Goal: Task Accomplishment & Management: Manage account settings

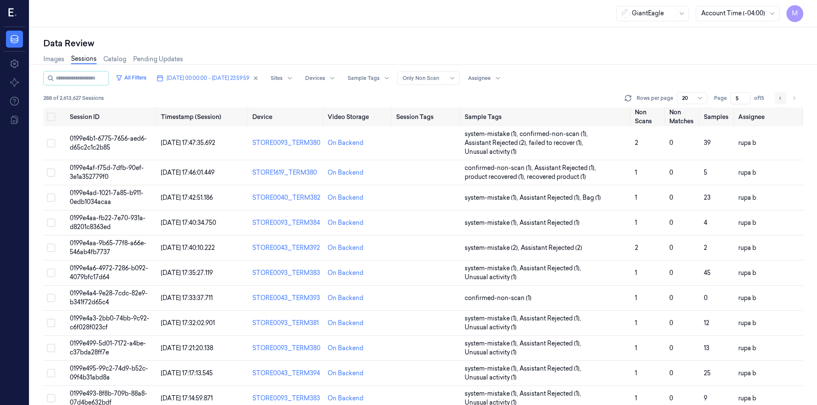
click at [778, 99] on icon "Go to previous page" at bounding box center [780, 98] width 5 height 7
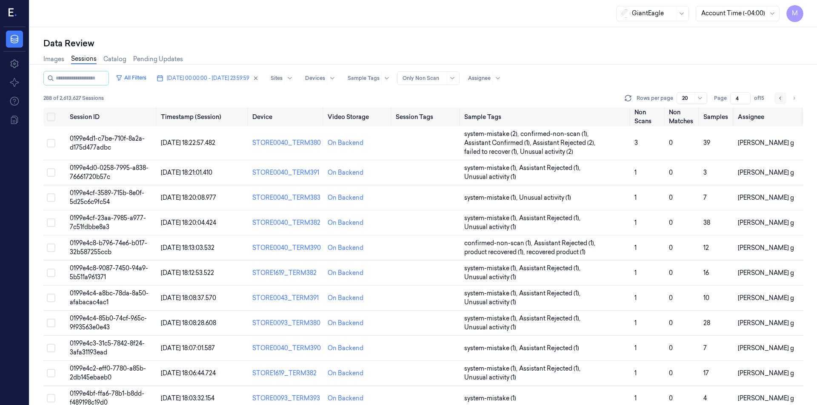
click at [778, 99] on icon "Go to previous page" at bounding box center [780, 98] width 5 height 7
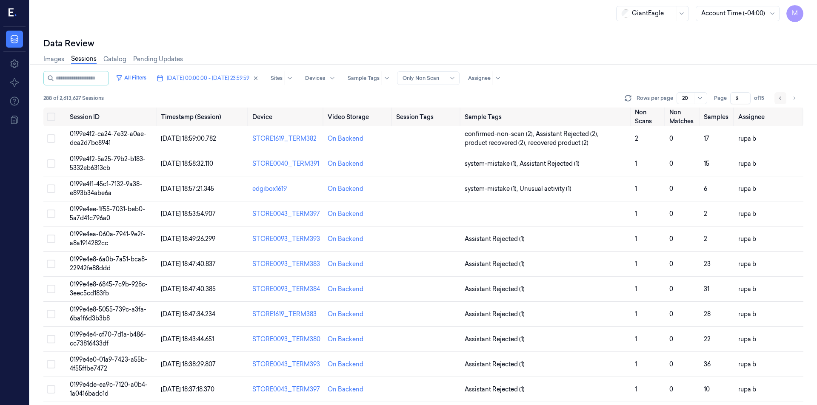
click at [778, 99] on icon "Go to previous page" at bounding box center [780, 98] width 5 height 7
type input "2"
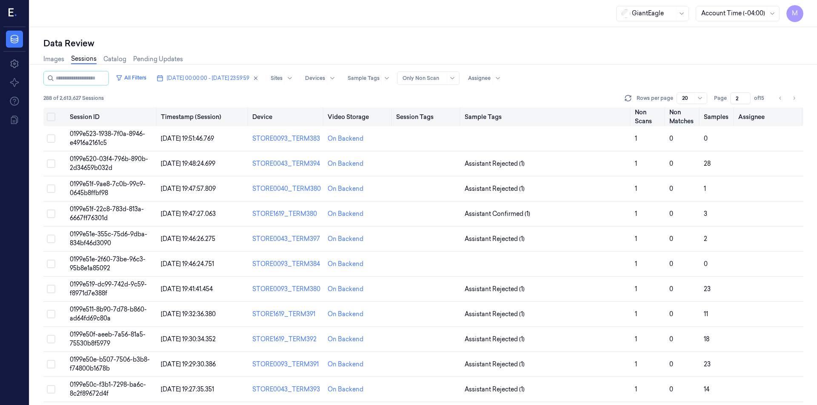
click at [54, 118] on button "Select all" at bounding box center [51, 117] width 9 height 9
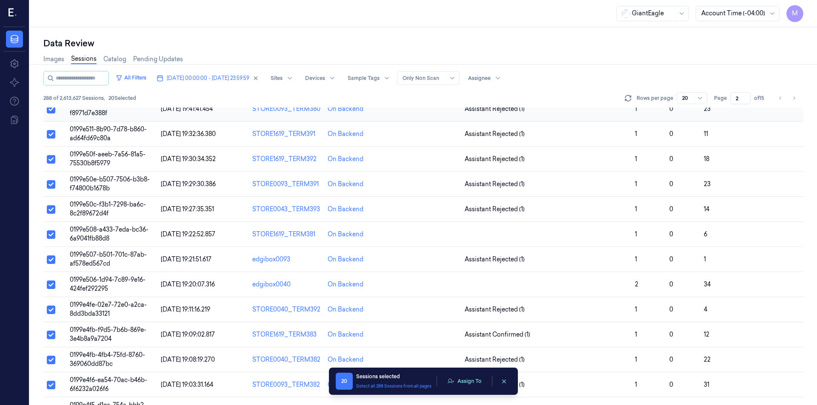
scroll to position [229, 0]
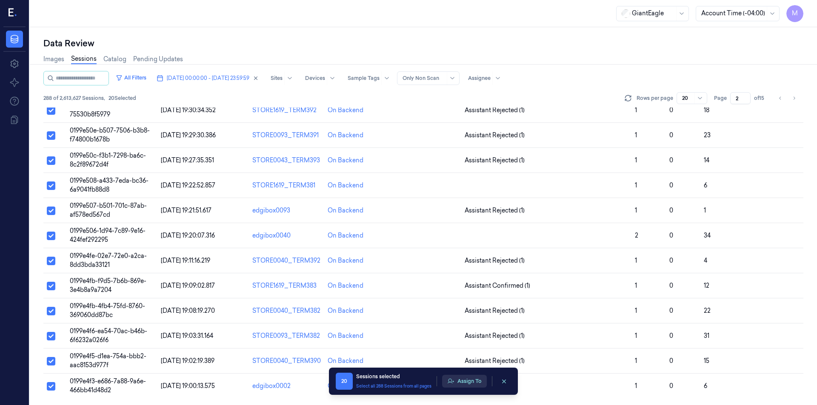
click at [456, 381] on button "Assign To" at bounding box center [464, 381] width 45 height 13
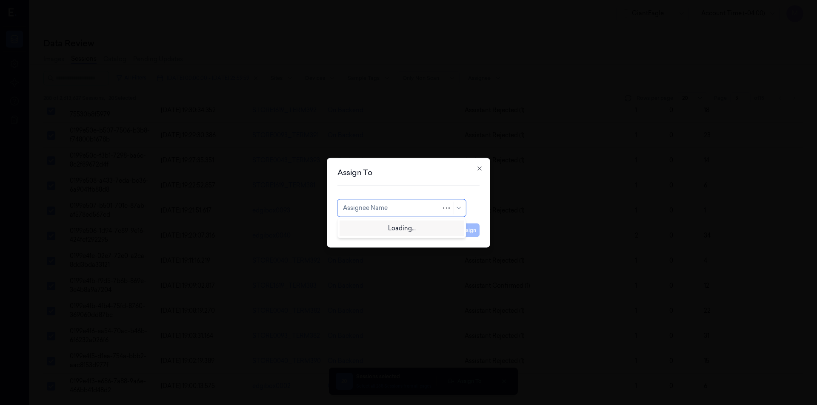
click at [416, 211] on div at bounding box center [392, 208] width 98 height 9
type input "mo"
click at [389, 228] on div "[PERSON_NAME]" at bounding box center [401, 227] width 117 height 9
click at [480, 229] on div "Assign To mohan kune Cancel Assign Close" at bounding box center [408, 203] width 163 height 90
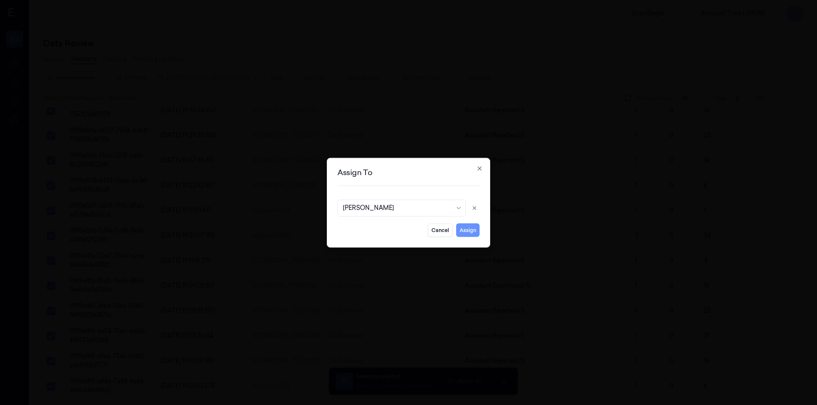
click at [475, 233] on button "Assign" at bounding box center [467, 230] width 23 height 14
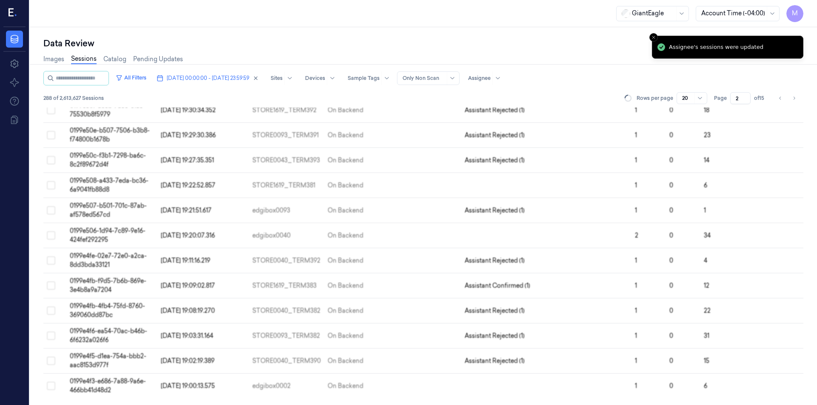
scroll to position [228, 0]
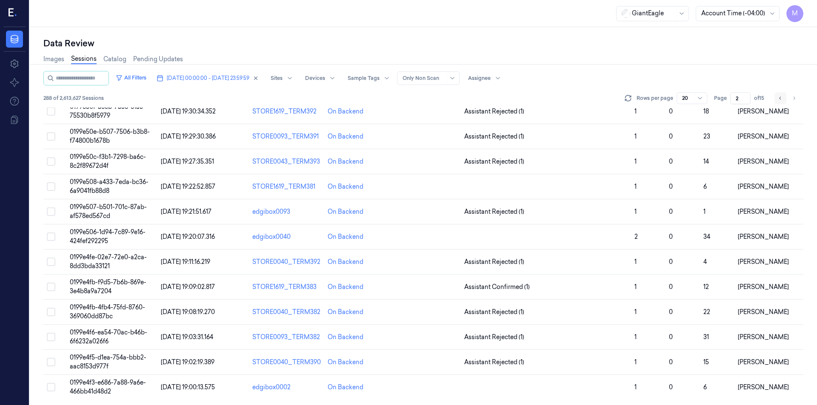
click at [782, 98] on icon "Go to previous page" at bounding box center [780, 98] width 5 height 7
type input "1"
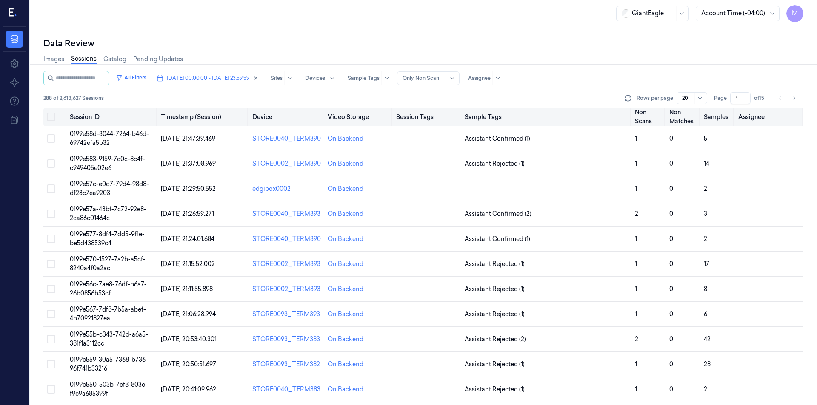
click at [48, 114] on button "Select all" at bounding box center [51, 117] width 9 height 9
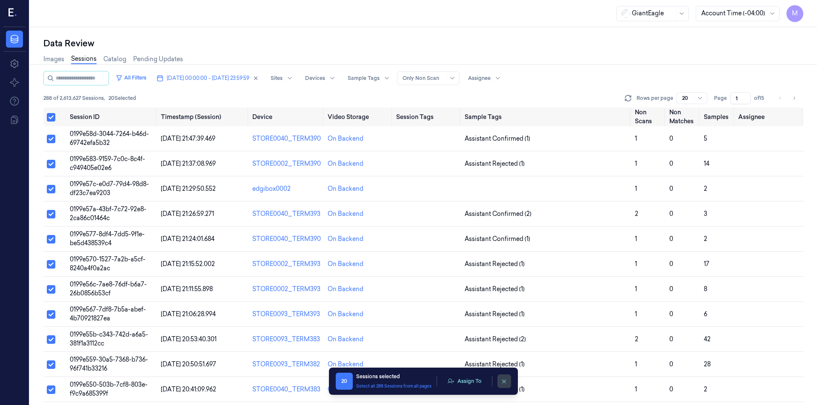
click at [503, 382] on icon "clearSelection" at bounding box center [504, 382] width 6 height 6
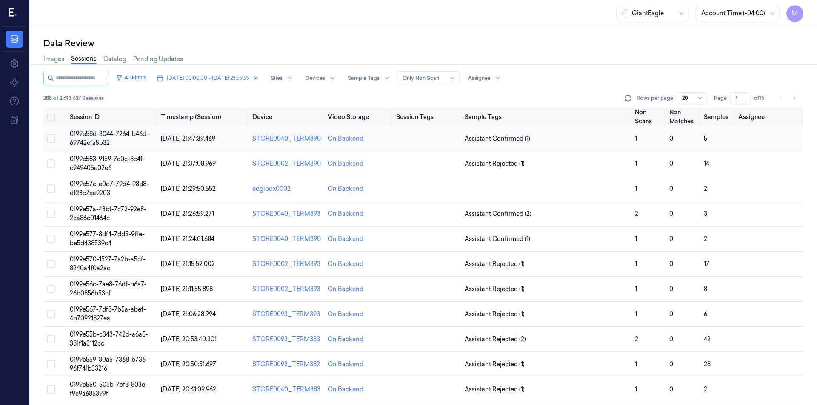
click at [53, 137] on button "Select row" at bounding box center [51, 138] width 9 height 9
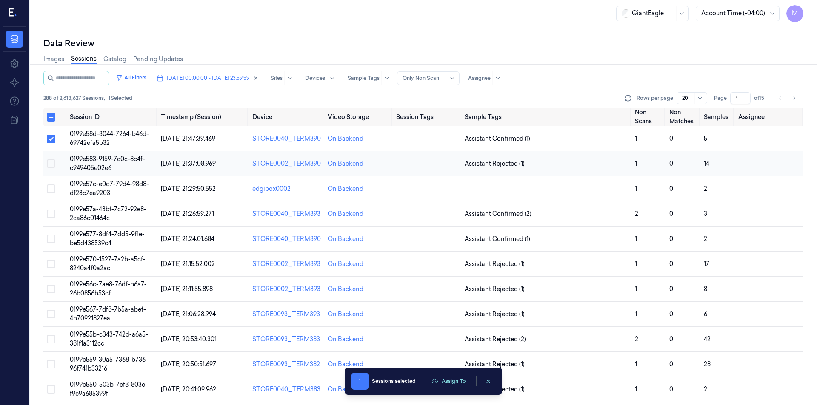
click at [51, 167] on button "Select row" at bounding box center [51, 164] width 9 height 9
click at [52, 191] on button "Select row" at bounding box center [51, 189] width 9 height 9
click at [53, 212] on button "Select row" at bounding box center [51, 214] width 9 height 9
click at [49, 239] on button "Select row" at bounding box center [51, 239] width 9 height 9
click at [53, 267] on button "Select row" at bounding box center [51, 264] width 9 height 9
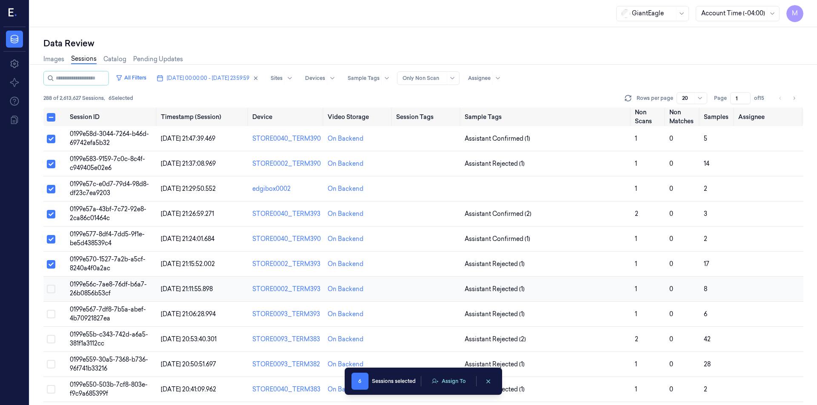
click at [54, 291] on button "Select row" at bounding box center [51, 289] width 9 height 9
click at [51, 312] on button "Select row" at bounding box center [51, 314] width 9 height 9
click at [50, 343] on button "Select row" at bounding box center [51, 339] width 9 height 9
click at [51, 363] on button "Select row" at bounding box center [51, 364] width 9 height 9
click at [452, 378] on button "Assign To" at bounding box center [448, 381] width 45 height 13
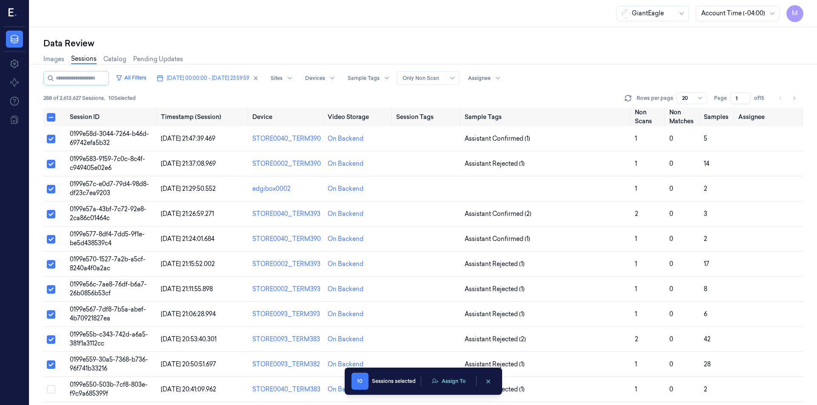
click at [450, 390] on div "10 Sessions selected Assign To 10 Sessions selected Assign To" at bounding box center [423, 381] width 157 height 27
click at [451, 381] on button "Assign To" at bounding box center [448, 381] width 45 height 13
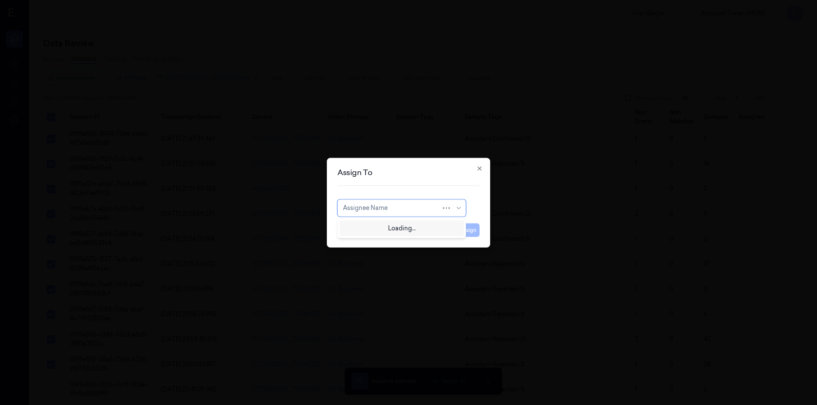
click at [402, 210] on div at bounding box center [392, 208] width 98 height 9
type input "var"
click at [370, 242] on div "[PERSON_NAME] g" at bounding box center [401, 241] width 117 height 9
click at [471, 235] on button "Assign" at bounding box center [467, 230] width 23 height 14
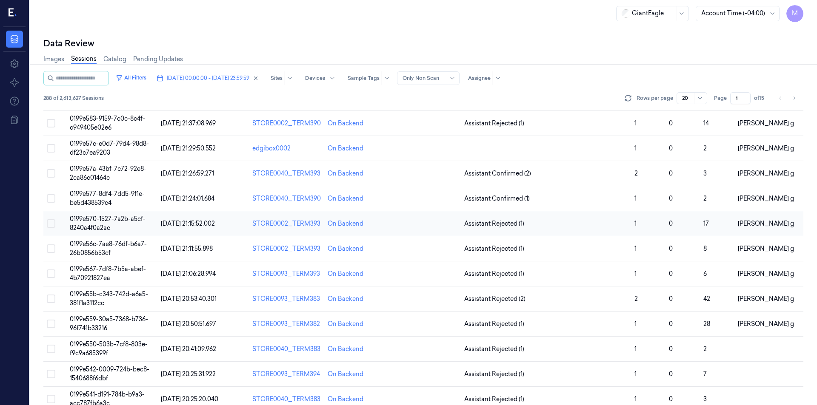
scroll to position [213, 0]
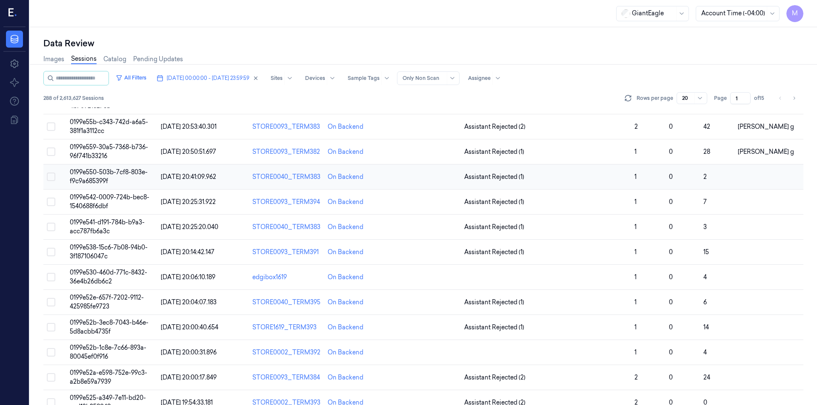
drag, startPoint x: 54, startPoint y: 174, endPoint x: 53, endPoint y: 181, distance: 6.4
click at [54, 174] on button "Select row" at bounding box center [51, 177] width 9 height 9
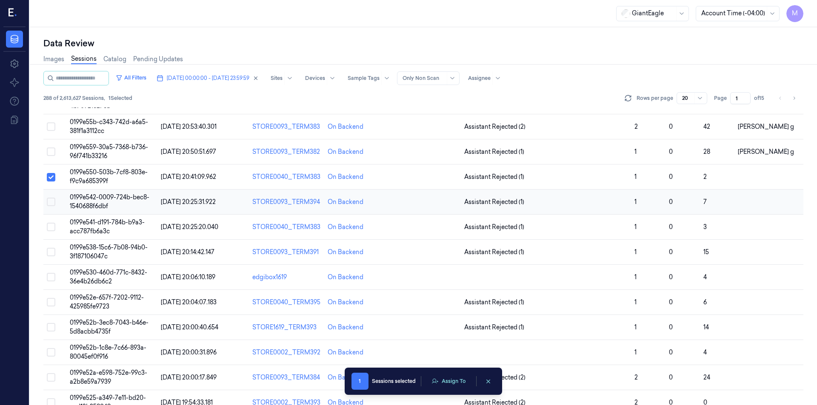
click at [52, 204] on button "Select row" at bounding box center [51, 202] width 9 height 9
click at [51, 230] on button "Select row" at bounding box center [51, 227] width 9 height 9
click at [53, 255] on button "Select row" at bounding box center [51, 252] width 9 height 9
click at [54, 280] on button "Select row" at bounding box center [51, 277] width 9 height 9
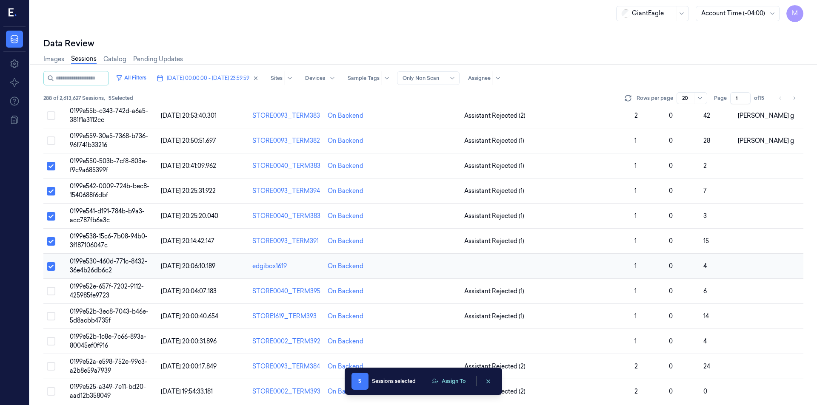
scroll to position [229, 0]
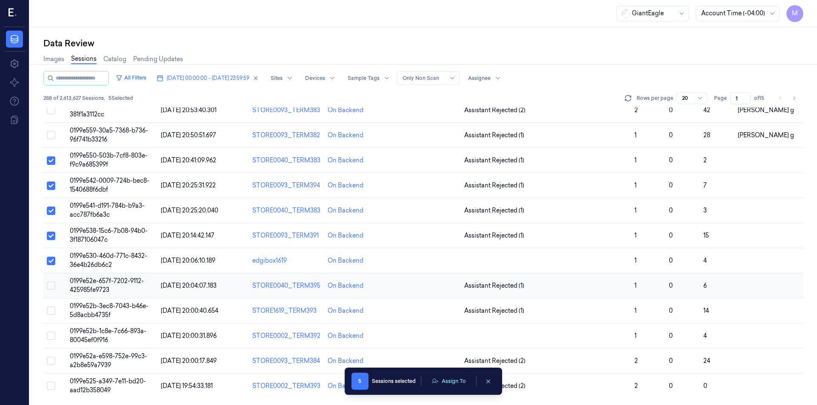
click at [52, 286] on button "Select row" at bounding box center [51, 286] width 9 height 9
click at [52, 308] on button "Select row" at bounding box center [51, 311] width 9 height 9
click at [51, 335] on button "Select row" at bounding box center [51, 336] width 9 height 9
click at [48, 359] on button "Select row" at bounding box center [51, 361] width 9 height 9
click at [51, 388] on button "Select row" at bounding box center [51, 386] width 9 height 9
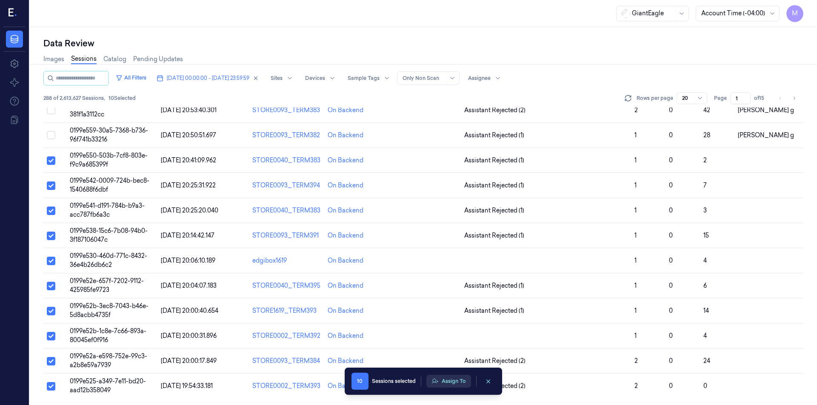
click at [465, 386] on button "Assign To" at bounding box center [448, 381] width 45 height 13
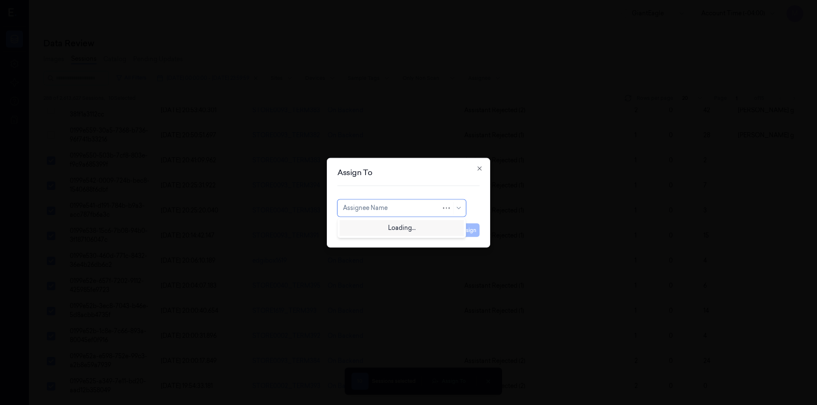
click at [384, 212] on div at bounding box center [392, 208] width 98 height 9
type input "var"
click at [379, 244] on div "[PERSON_NAME] g" at bounding box center [401, 241] width 117 height 9
click at [470, 231] on button "Assign" at bounding box center [467, 230] width 23 height 14
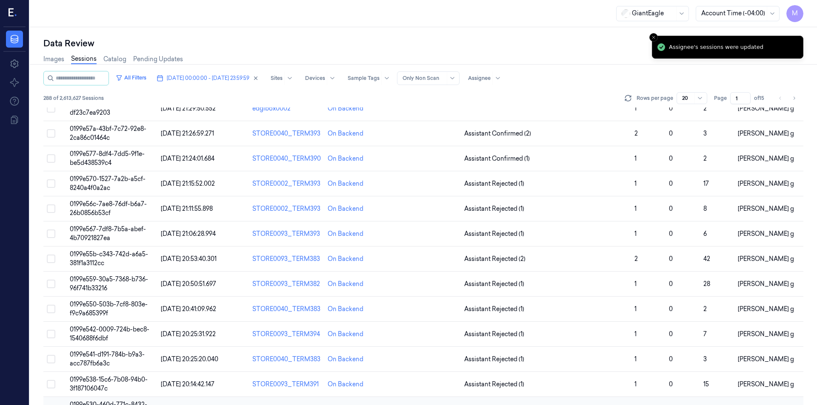
scroll to position [0, 0]
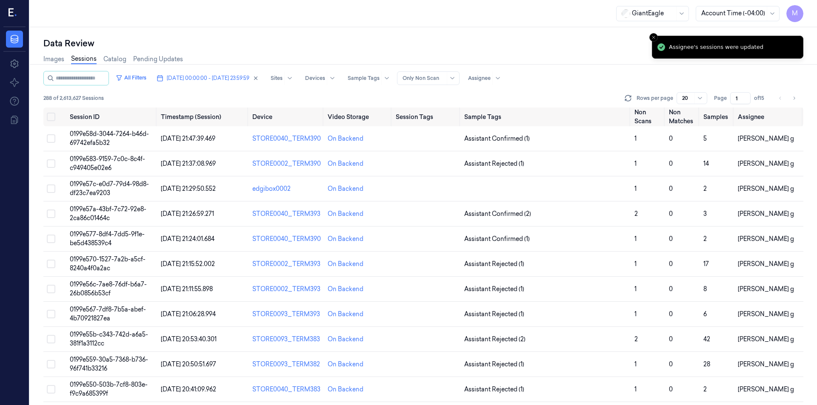
click at [779, 100] on li "pagination" at bounding box center [780, 98] width 12 height 12
click at [789, 100] on button "Go to next page" at bounding box center [794, 98] width 12 height 12
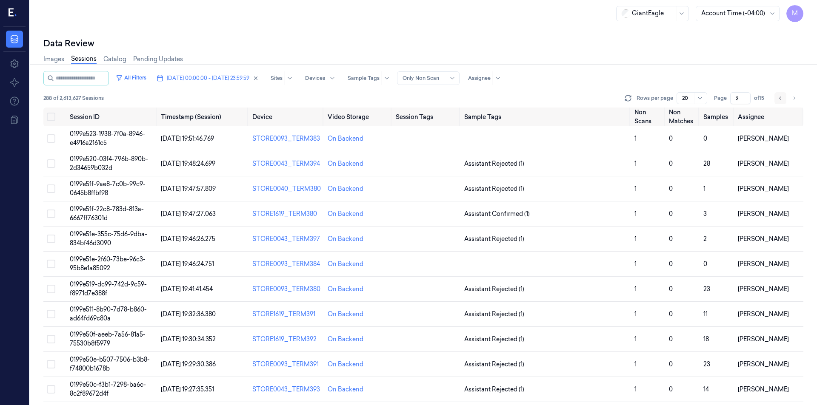
click at [781, 100] on icon "Go to previous page" at bounding box center [780, 98] width 5 height 7
type input "1"
click at [579, 56] on div "Images Sessions Catalog Pending Updates" at bounding box center [423, 60] width 760 height 22
